Goal: Information Seeking & Learning: Learn about a topic

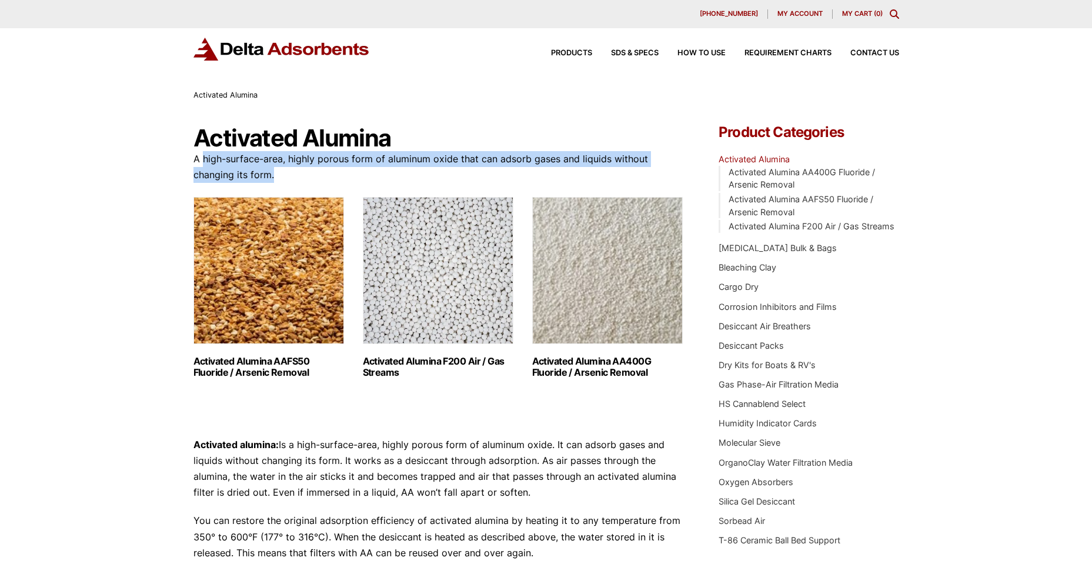
drag, startPoint x: 202, startPoint y: 162, endPoint x: 463, endPoint y: 181, distance: 261.8
click at [425, 176] on p "A high-surface-area, highly porous form of aluminum oxide that can adsorb gases…" at bounding box center [438, 167] width 490 height 32
click at [490, 175] on p "A high-surface-area, highly porous form of aluminum oxide that can adsorb gases…" at bounding box center [438, 167] width 490 height 32
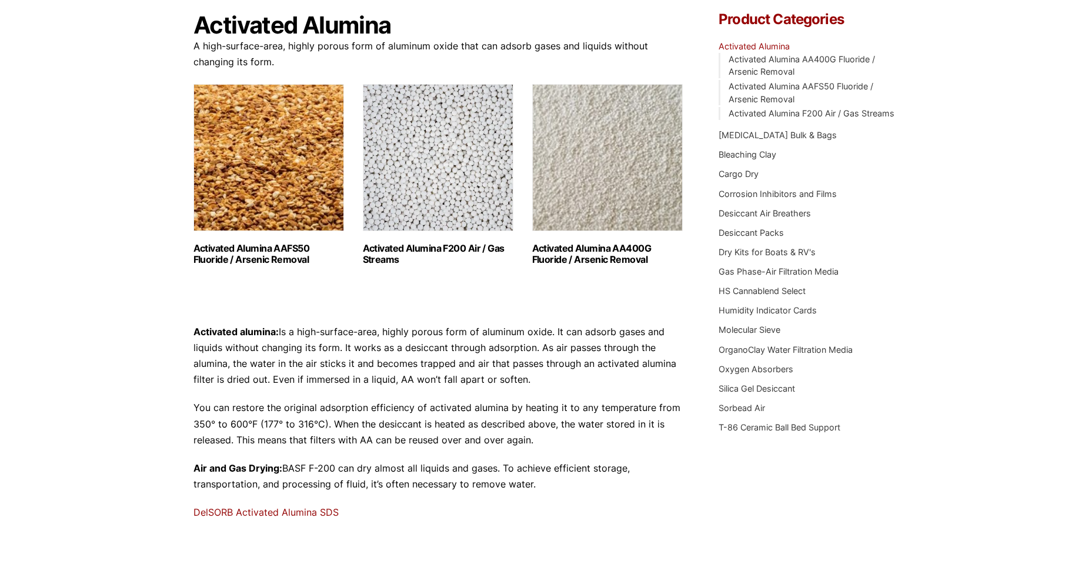
scroll to position [118, 0]
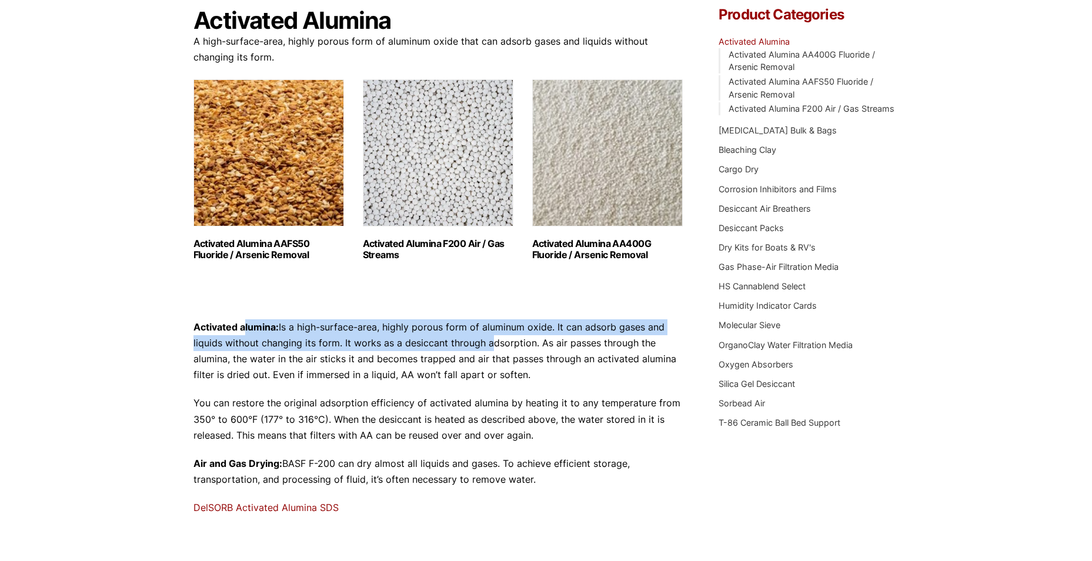
drag, startPoint x: 245, startPoint y: 329, endPoint x: 491, endPoint y: 349, distance: 246.6
click at [491, 349] on p "Activated alumina: Is a high-surface-area, highly porous form of aluminum oxide…" at bounding box center [438, 351] width 490 height 64
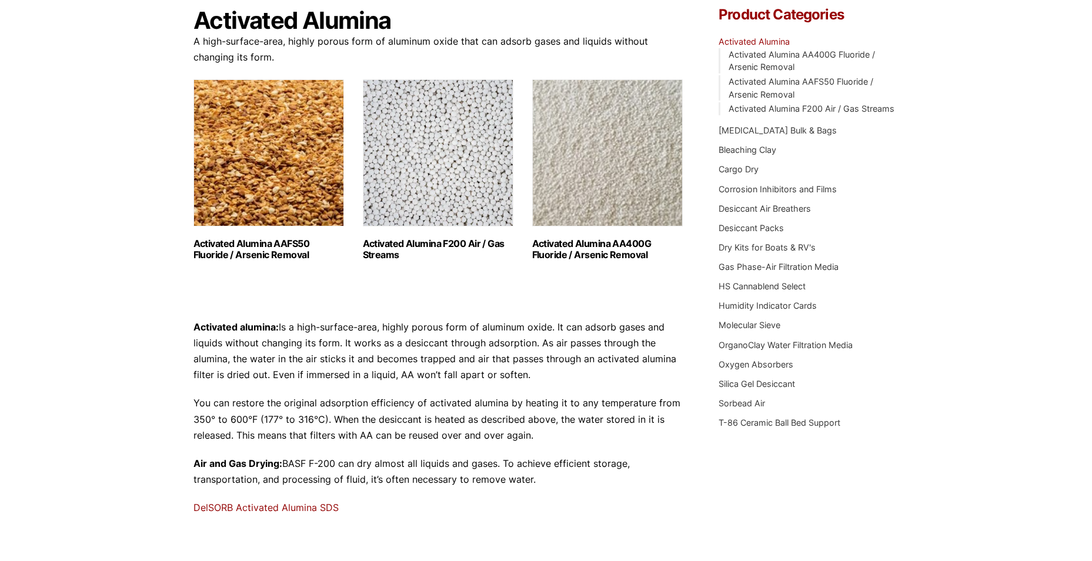
click at [431, 361] on p "Activated alumina: Is a high-surface-area, highly porous form of aluminum oxide…" at bounding box center [438, 351] width 490 height 64
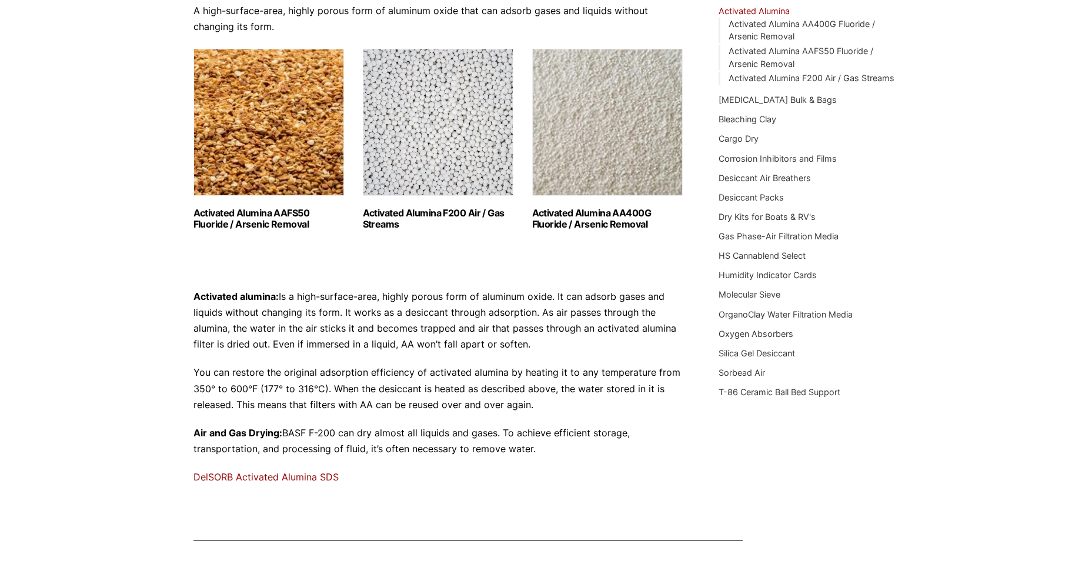
scroll to position [176, 0]
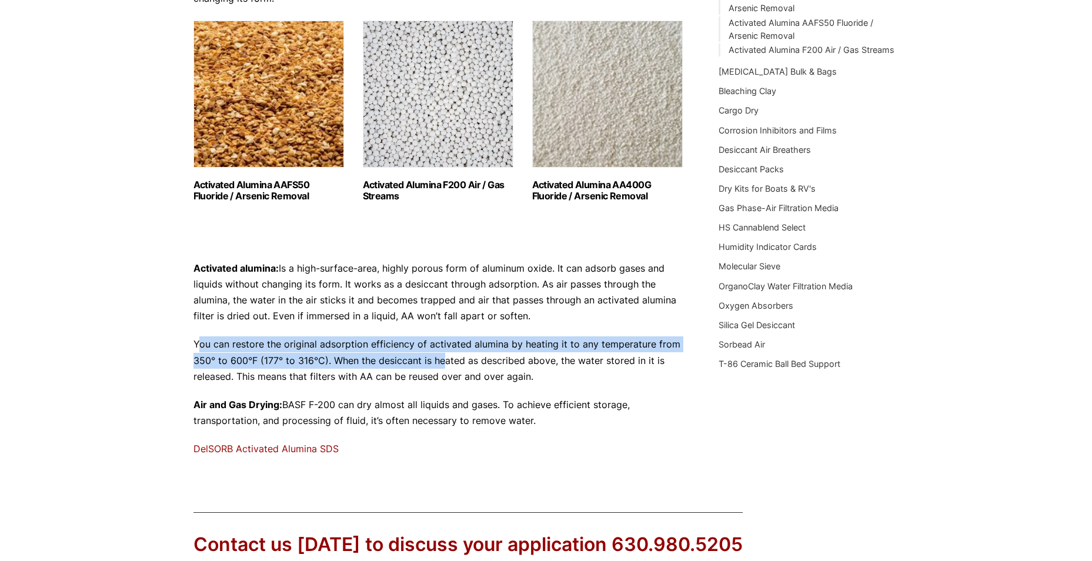
drag, startPoint x: 201, startPoint y: 341, endPoint x: 467, endPoint y: 366, distance: 267.0
click at [460, 363] on p "You can restore the original adsorption efficiency of activated alumina by heat…" at bounding box center [438, 360] width 490 height 48
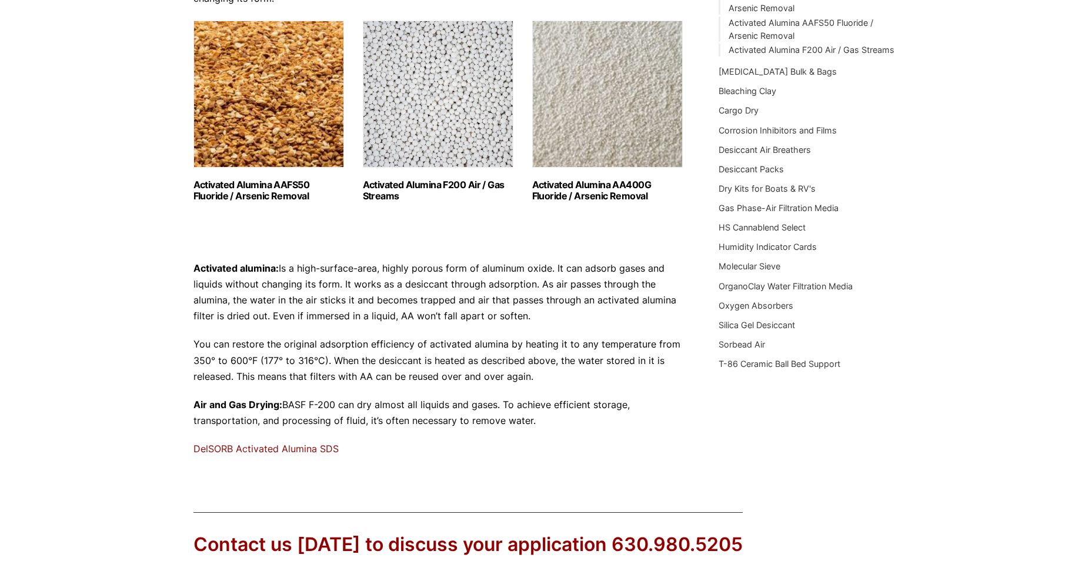
click at [405, 386] on div "Activated alumina: Is a high-surface-area, highly porous form of aluminum oxide…" at bounding box center [438, 359] width 490 height 197
drag, startPoint x: 340, startPoint y: 343, endPoint x: 576, endPoint y: 353, distance: 236.6
click at [576, 350] on p "You can restore the original adsorption efficiency of activated alumina by heat…" at bounding box center [438, 360] width 490 height 48
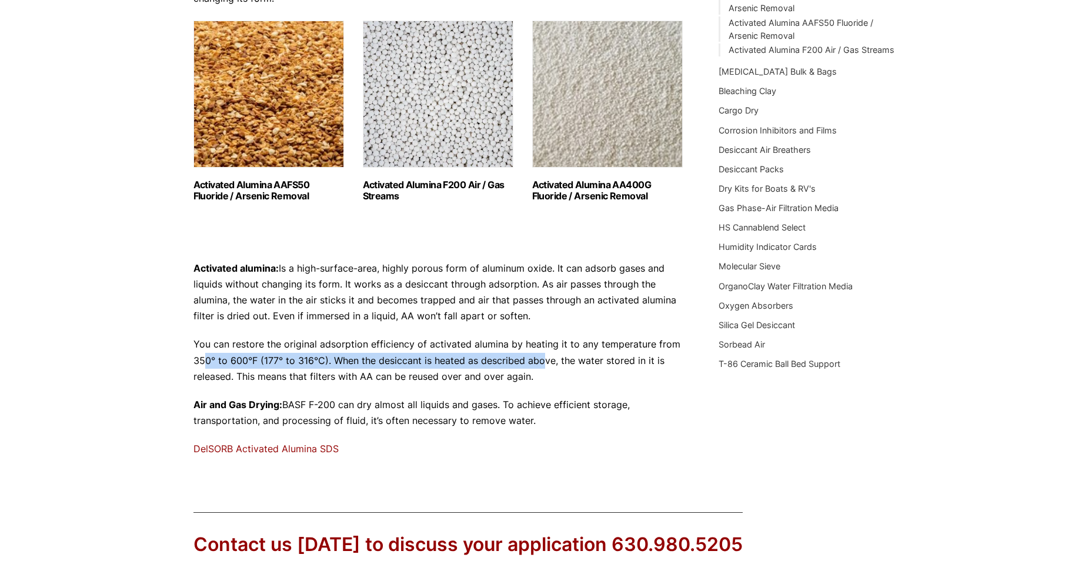
drag, startPoint x: 206, startPoint y: 354, endPoint x: 550, endPoint y: 355, distance: 344.0
click at [550, 355] on p "You can restore the original adsorption efficiency of activated alumina by heat…" at bounding box center [438, 360] width 490 height 48
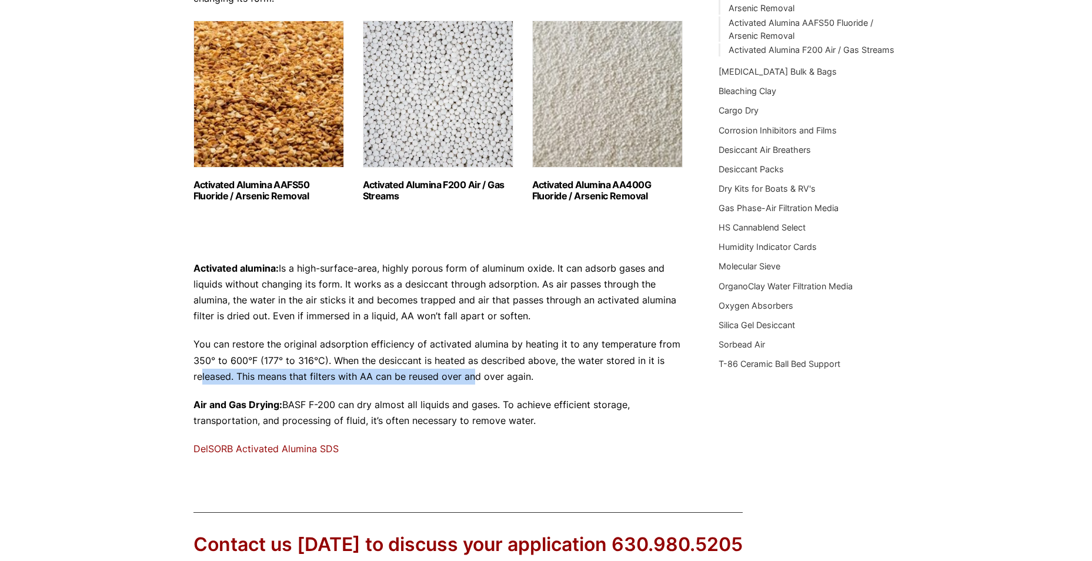
drag, startPoint x: 202, startPoint y: 376, endPoint x: 481, endPoint y: 373, distance: 279.4
click at [481, 373] on p "You can restore the original adsorption efficiency of activated alumina by heat…" at bounding box center [438, 360] width 490 height 48
click at [375, 351] on p "You can restore the original adsorption efficiency of activated alumina by heat…" at bounding box center [438, 360] width 490 height 48
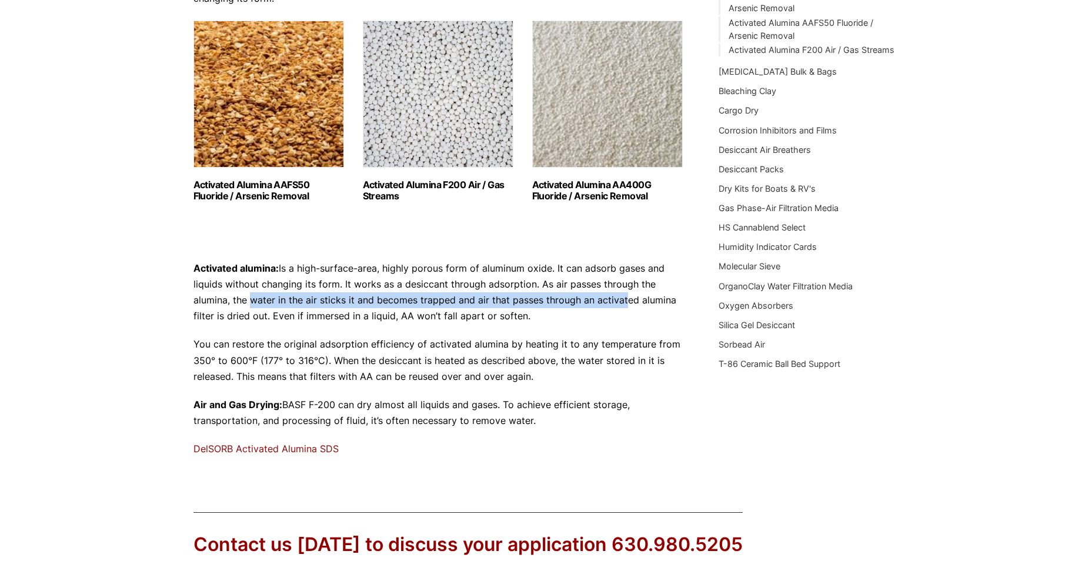
drag, startPoint x: 248, startPoint y: 302, endPoint x: 630, endPoint y: 296, distance: 382.9
click at [631, 296] on p "Activated alumina: Is a high-surface-area, highly porous form of aluminum oxide…" at bounding box center [438, 293] width 490 height 64
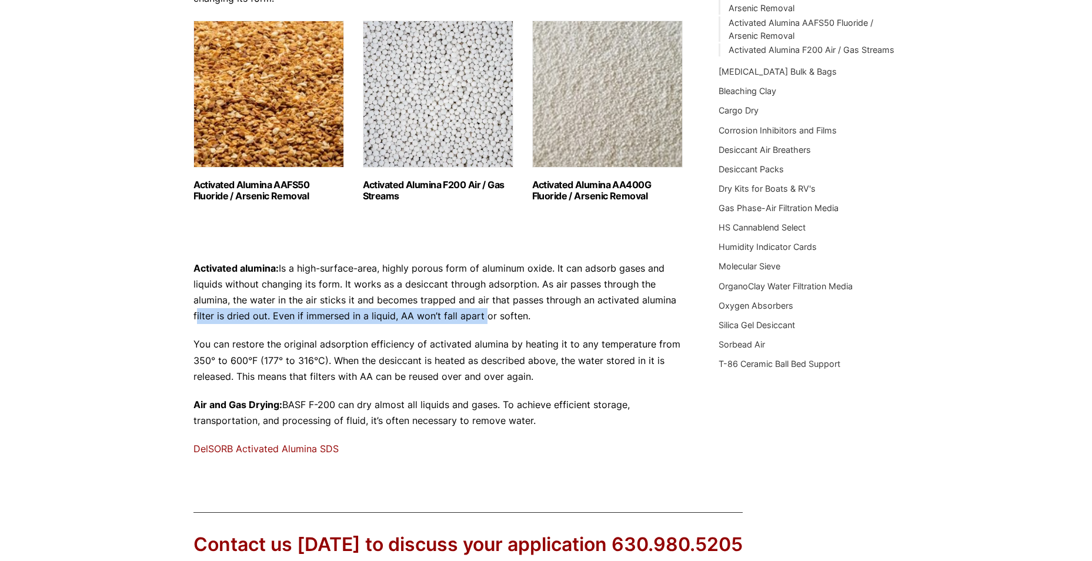
drag, startPoint x: 195, startPoint y: 310, endPoint x: 498, endPoint y: 329, distance: 304.0
click at [493, 326] on div "Activated alumina: Is a high-surface-area, highly porous form of aluminum oxide…" at bounding box center [438, 359] width 490 height 197
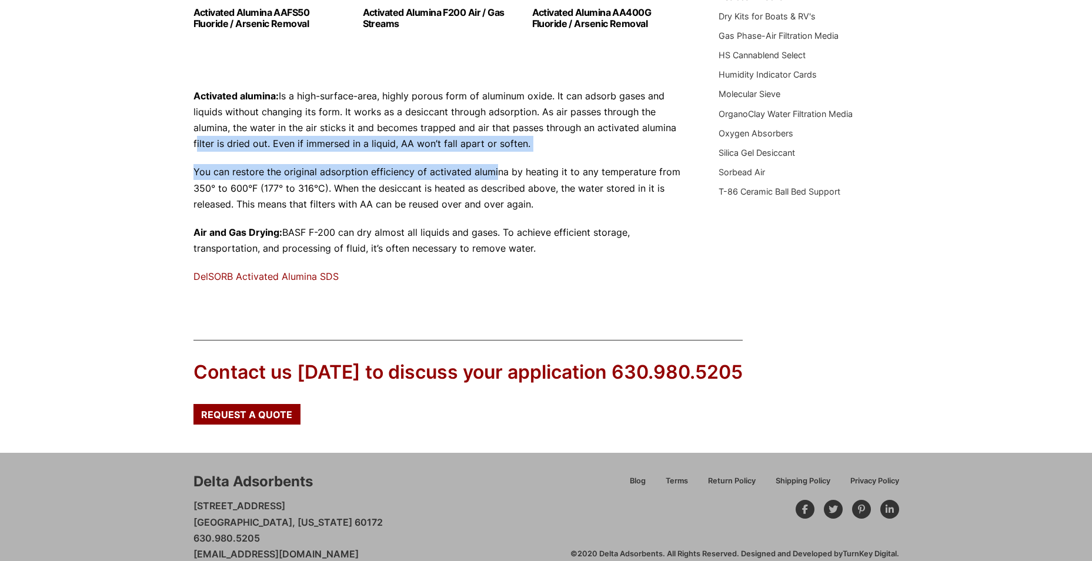
scroll to position [369, 0]
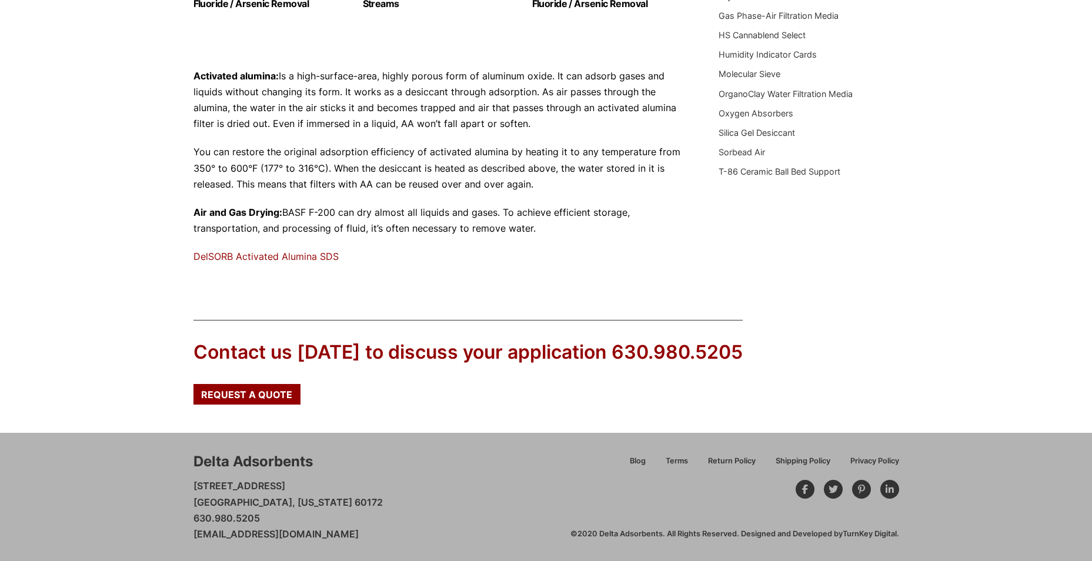
drag, startPoint x: 116, startPoint y: 319, endPoint x: 111, endPoint y: 318, distance: 6.1
